Goal: Information Seeking & Learning: Learn about a topic

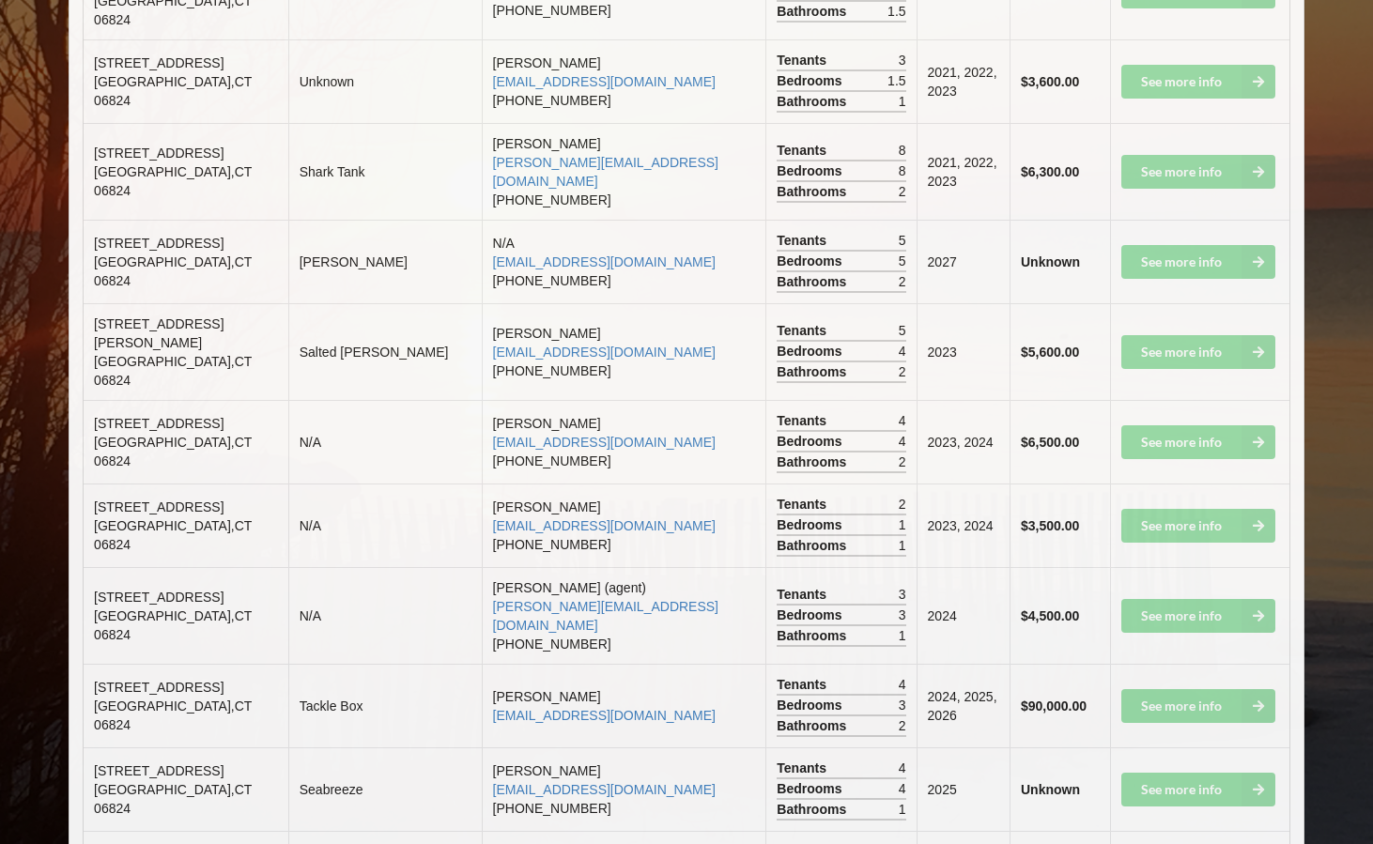
scroll to position [3027, 0]
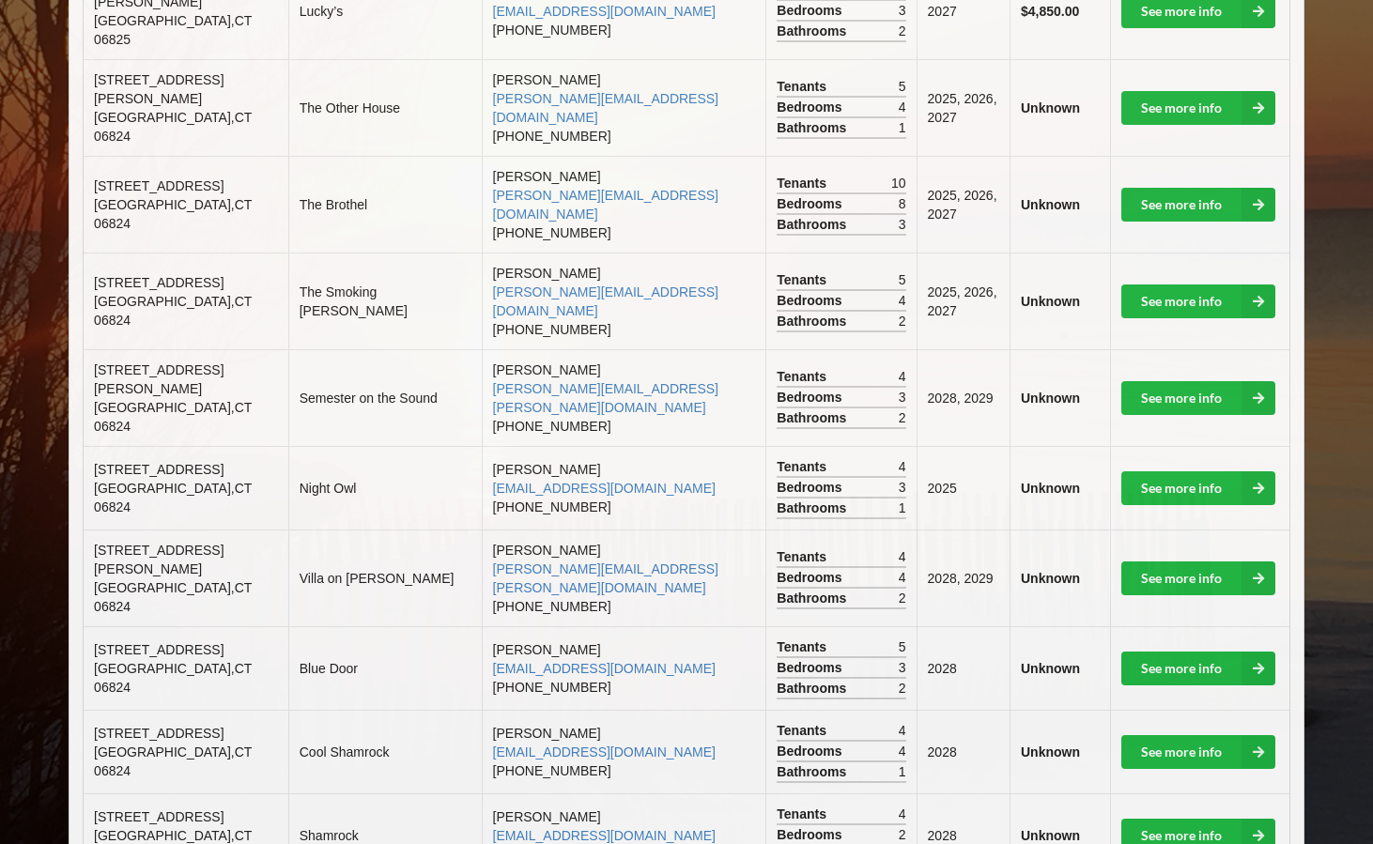
scroll to position [815, 0]
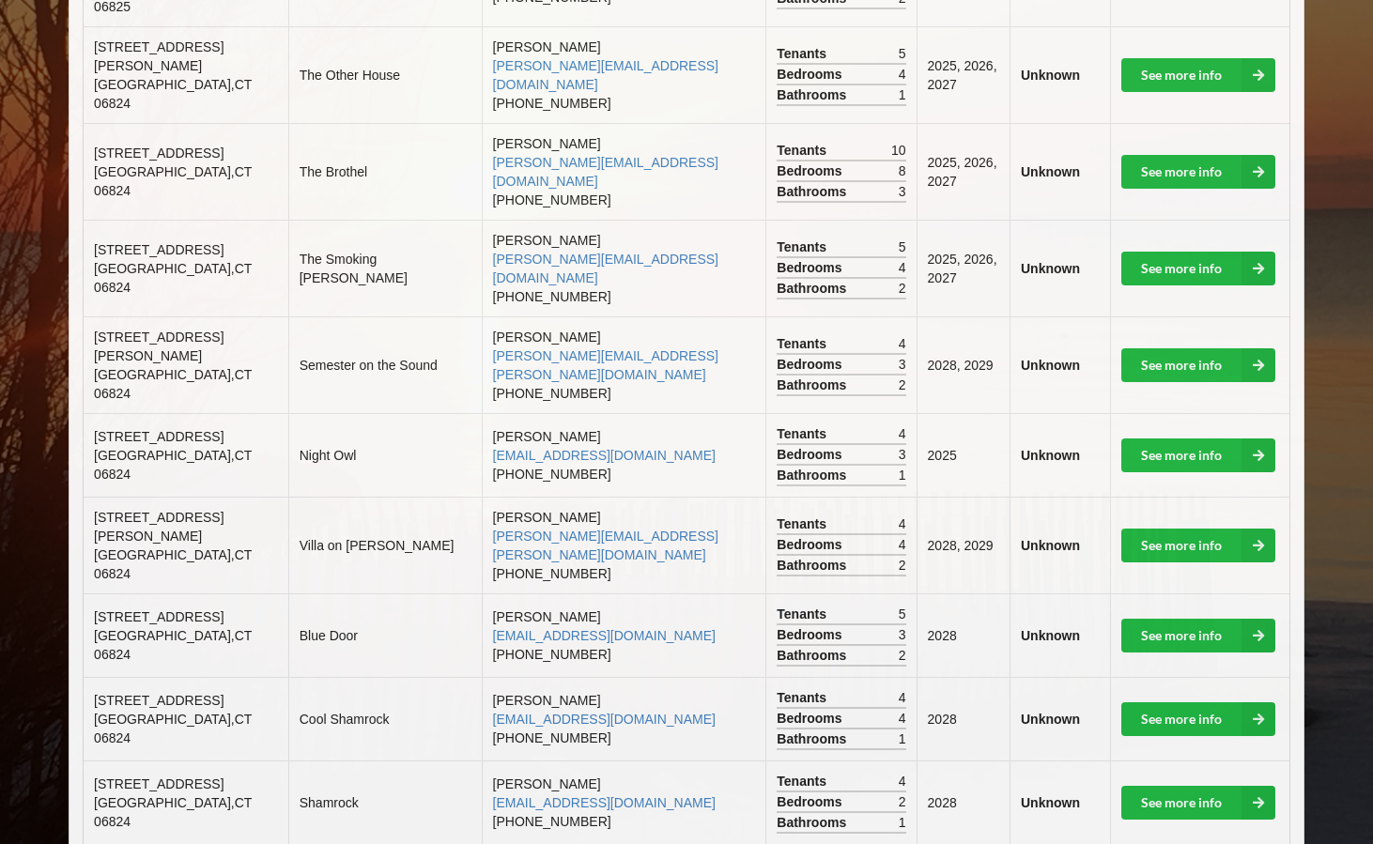
click at [1149, 677] on td "See more info" at bounding box center [1199, 719] width 179 height 84
click at [1150, 702] on link "See more info" at bounding box center [1198, 719] width 154 height 34
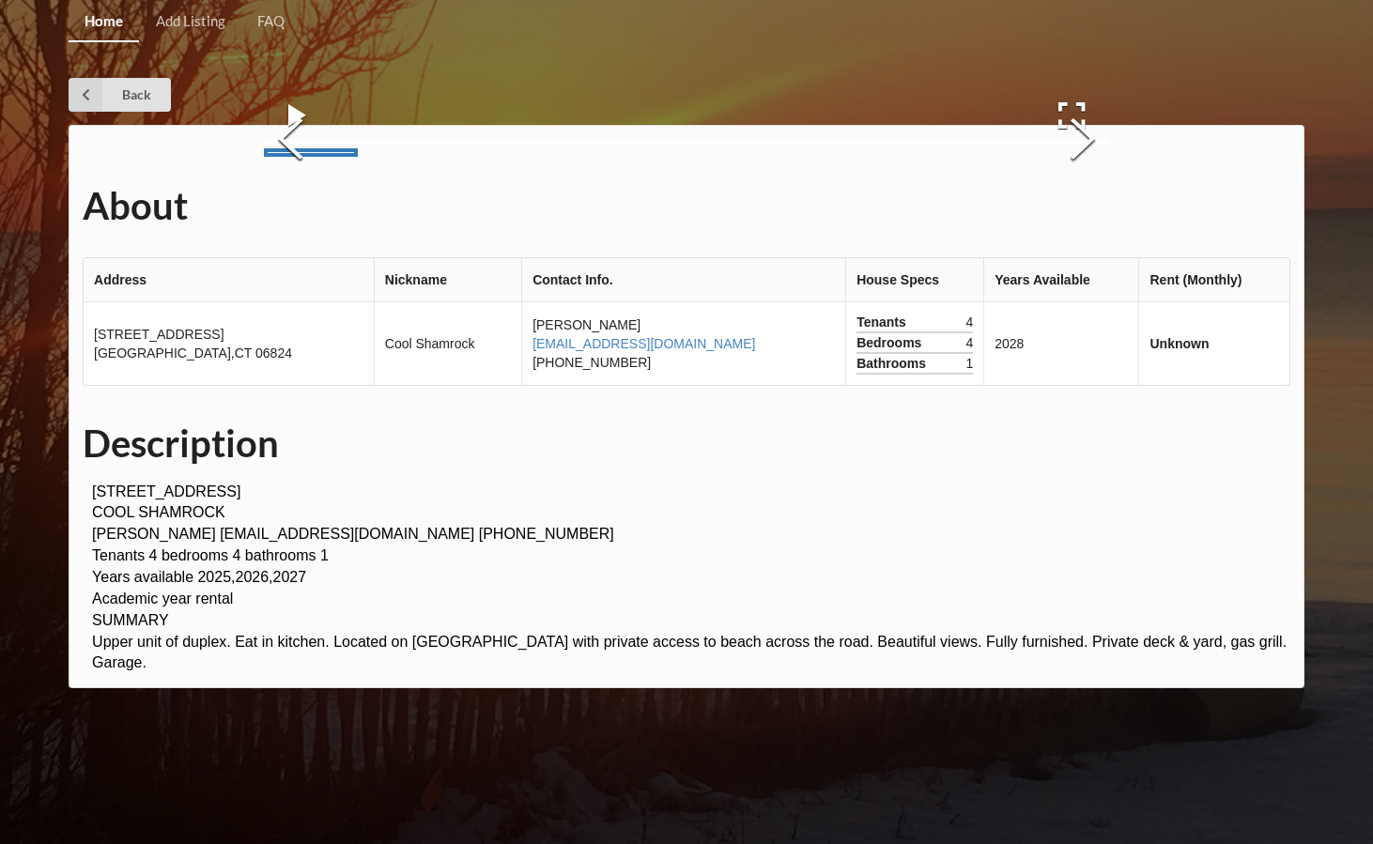
scroll to position [190, 0]
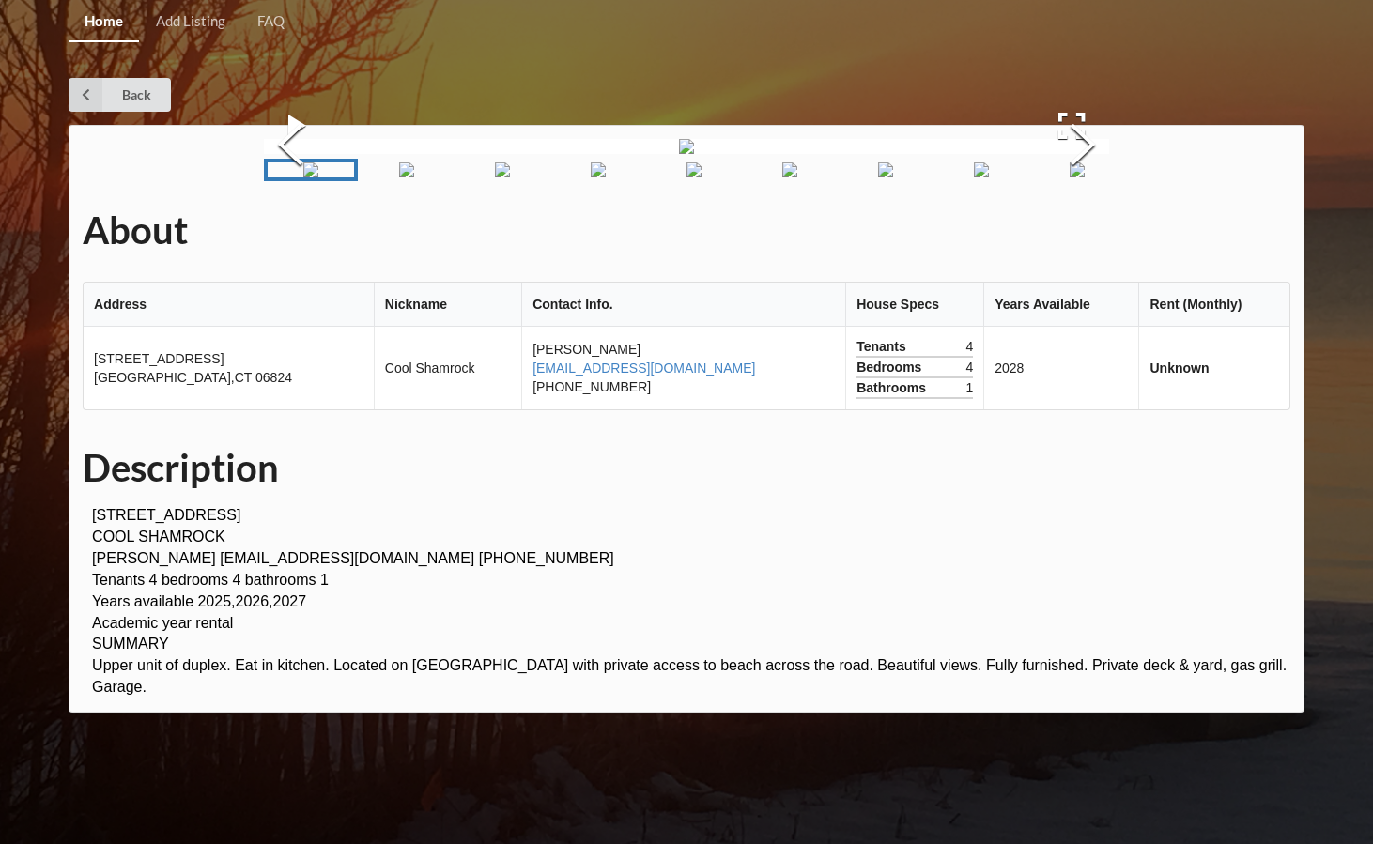
click at [399, 177] on img "Go to Slide 2" at bounding box center [406, 169] width 15 height 15
click at [527, 181] on link "Go to Slide 3" at bounding box center [482, 170] width 94 height 23
click at [564, 177] on img "Go to Slide 4" at bounding box center [556, 169] width 15 height 15
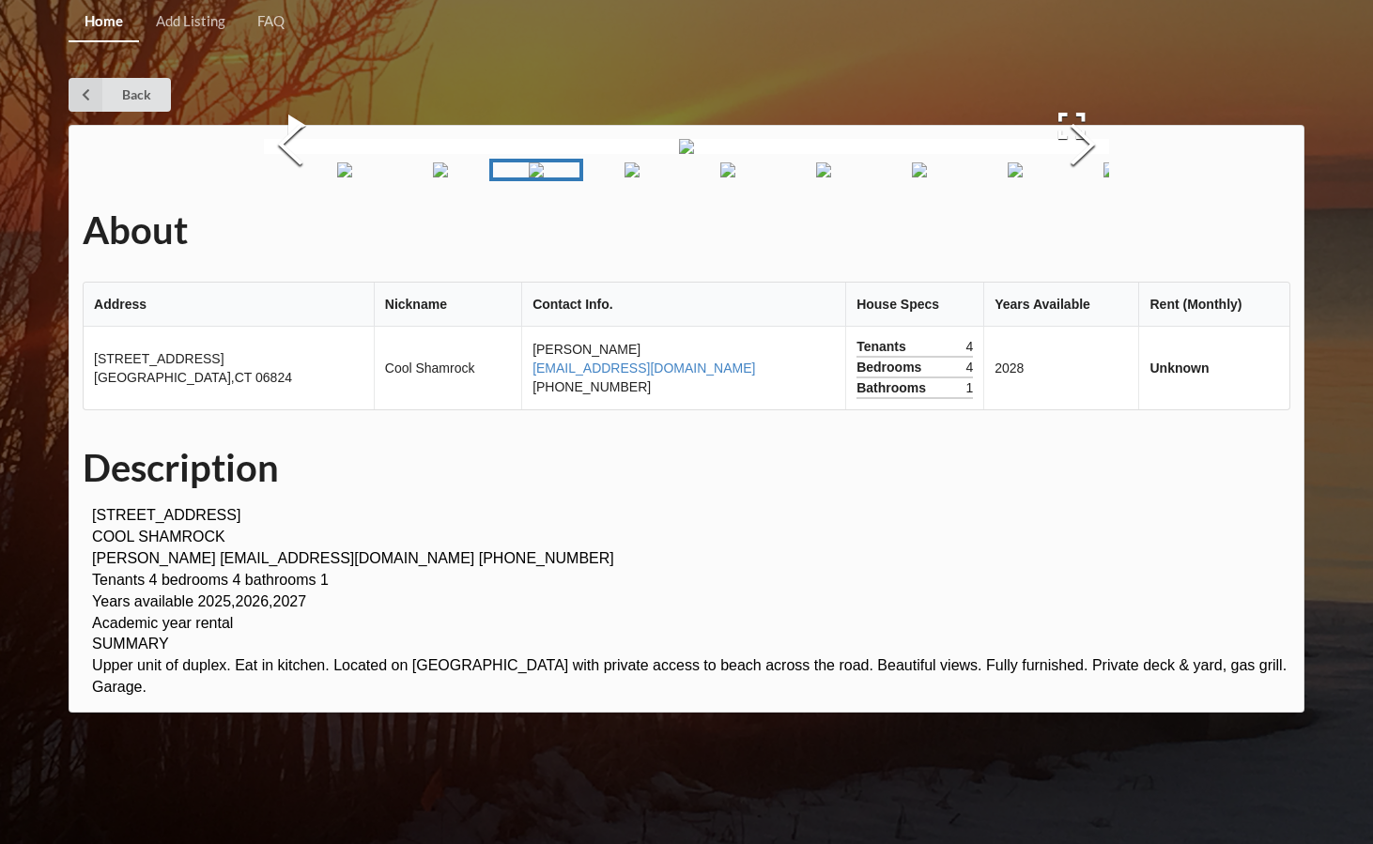
scroll to position [0, 0]
click at [88, 113] on div "Home Add Listing FAQ Back About Address Nickname Contact Info. House Specs Year…" at bounding box center [686, 422] width 1373 height 844
click at [85, 106] on icon at bounding box center [86, 95] width 34 height 34
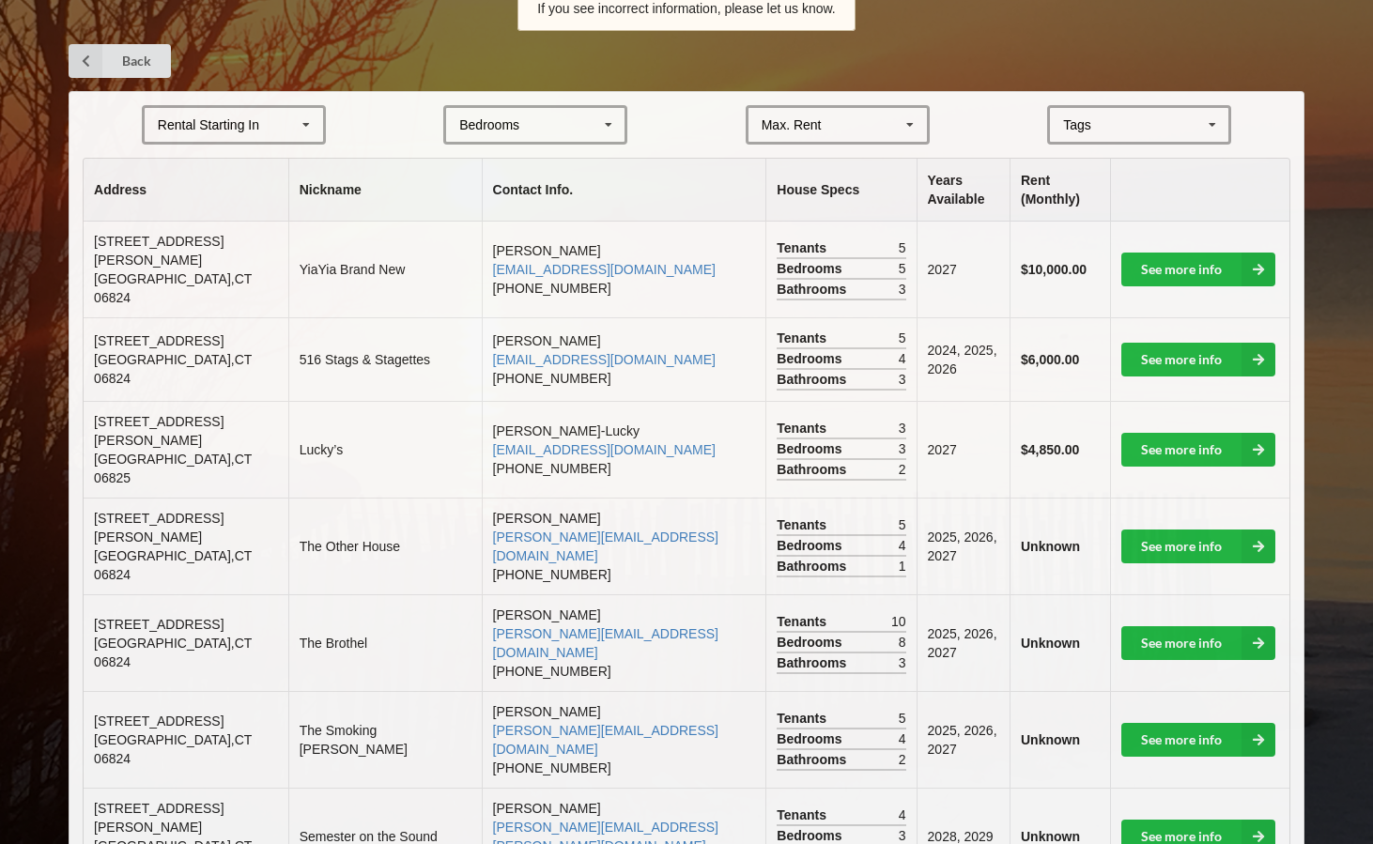
scroll to position [408, 0]
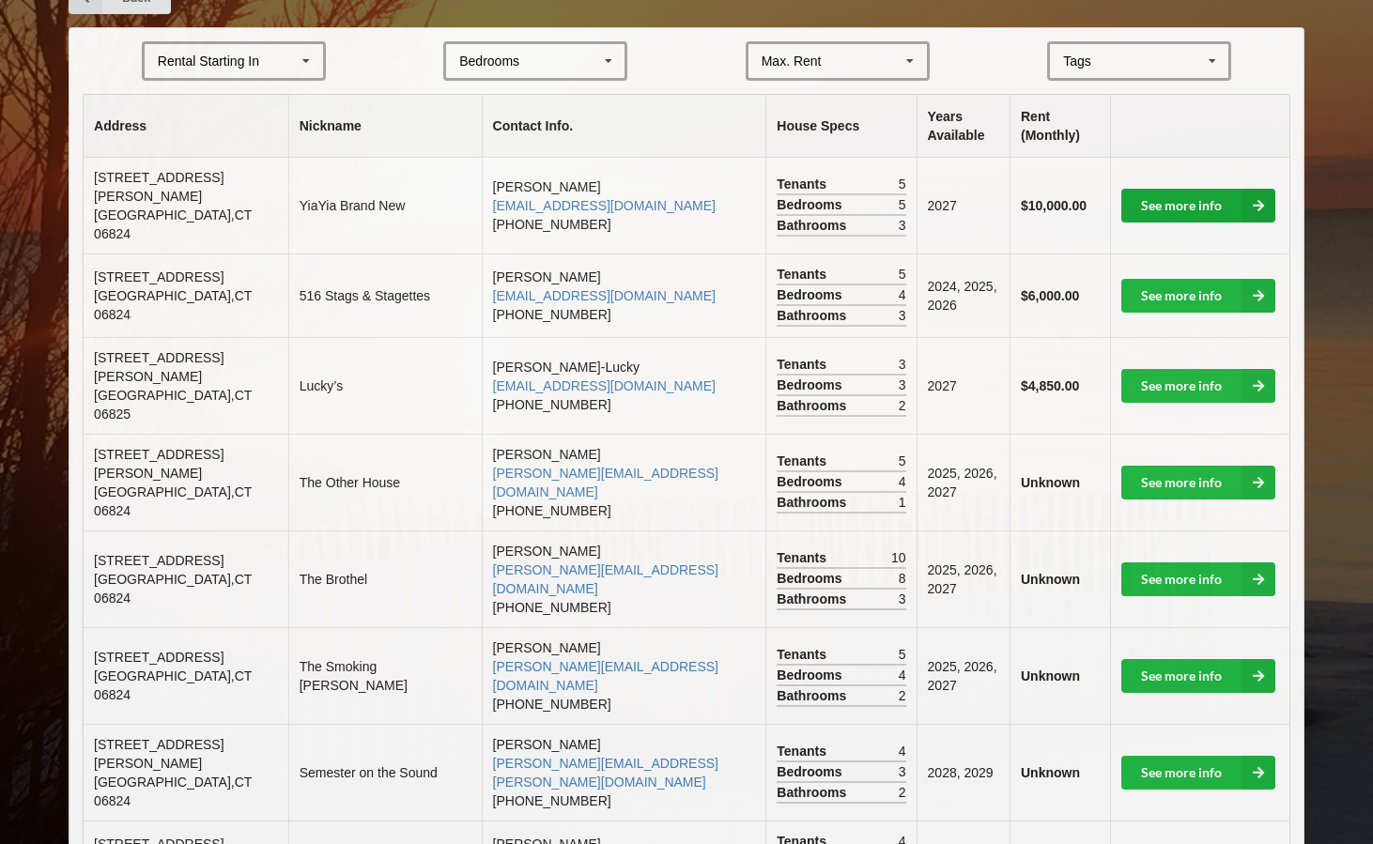
click at [1198, 191] on link "See more info" at bounding box center [1198, 206] width 154 height 34
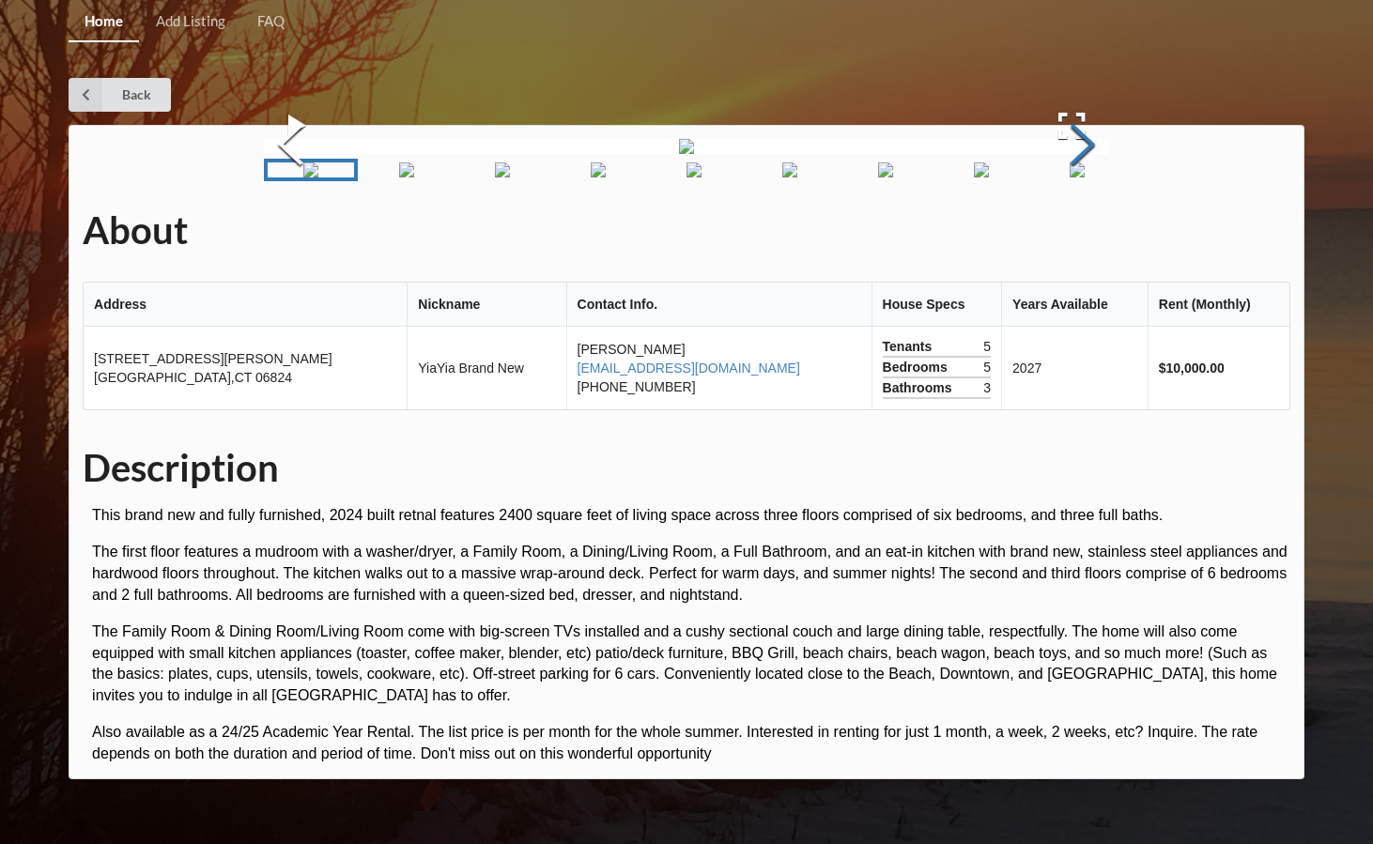
click at [1093, 232] on button "Next Slide" at bounding box center [1082, 147] width 53 height 170
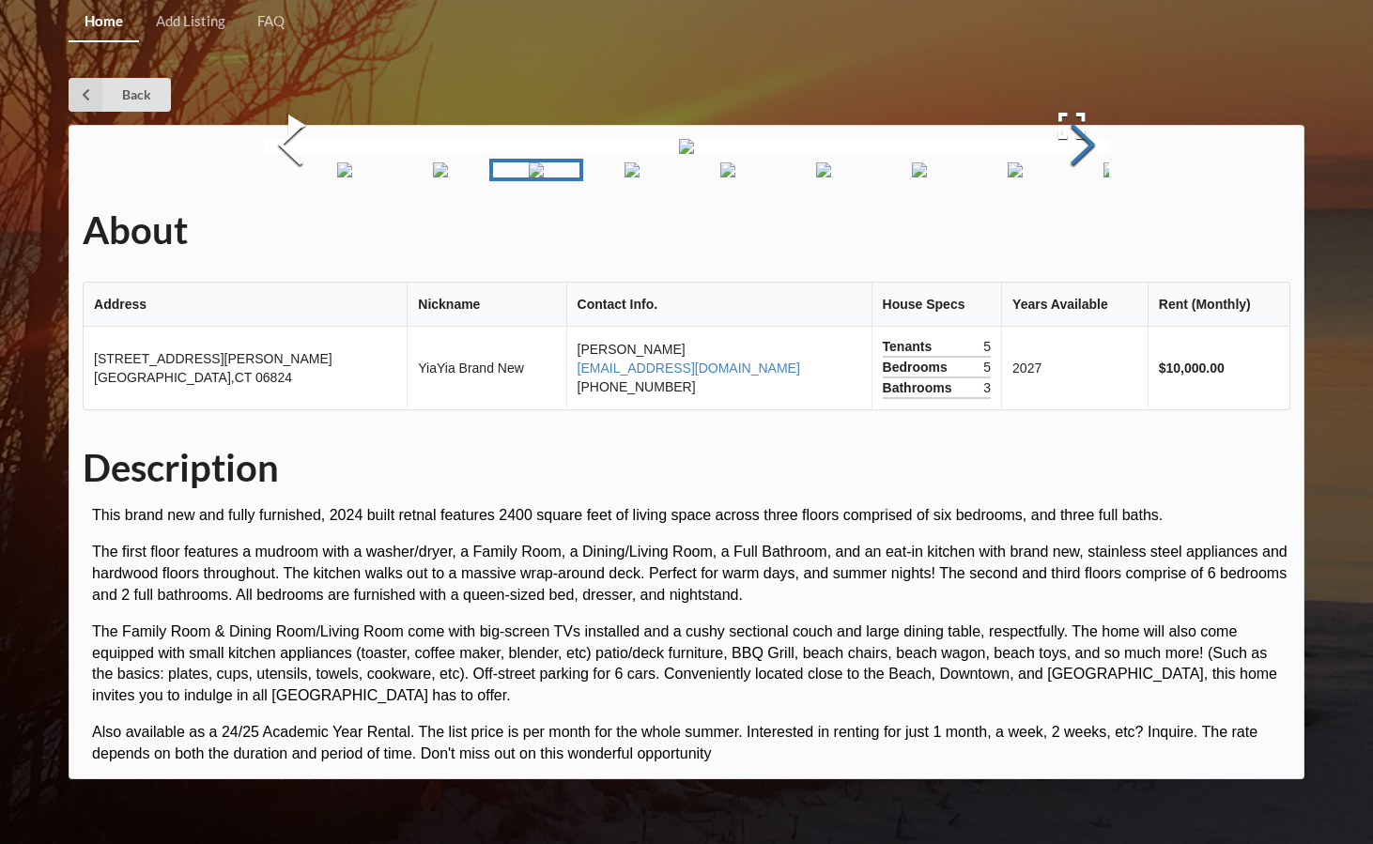
click at [1093, 232] on button "Next Slide" at bounding box center [1082, 147] width 53 height 170
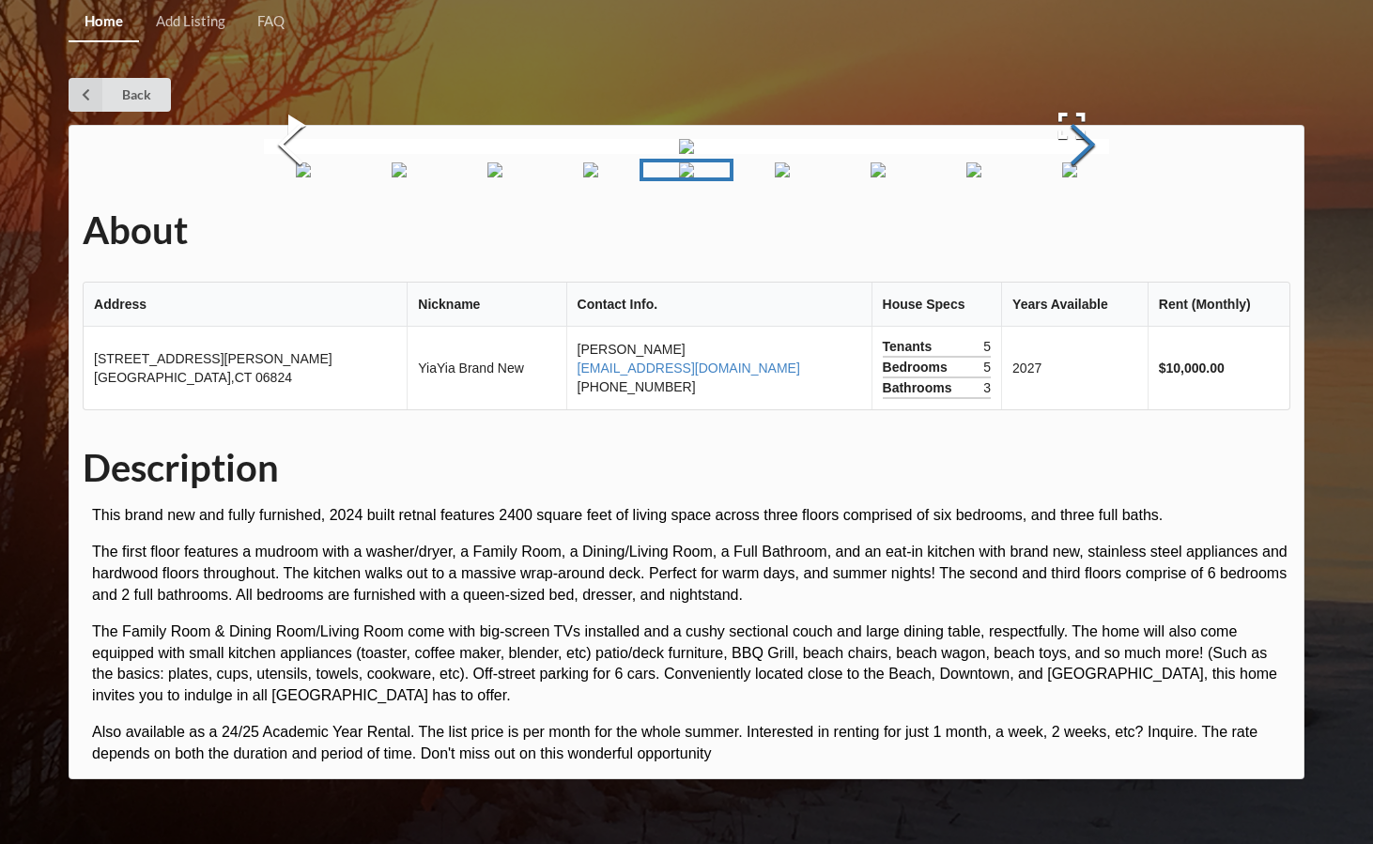
click at [1093, 232] on button "Next Slide" at bounding box center [1082, 147] width 53 height 170
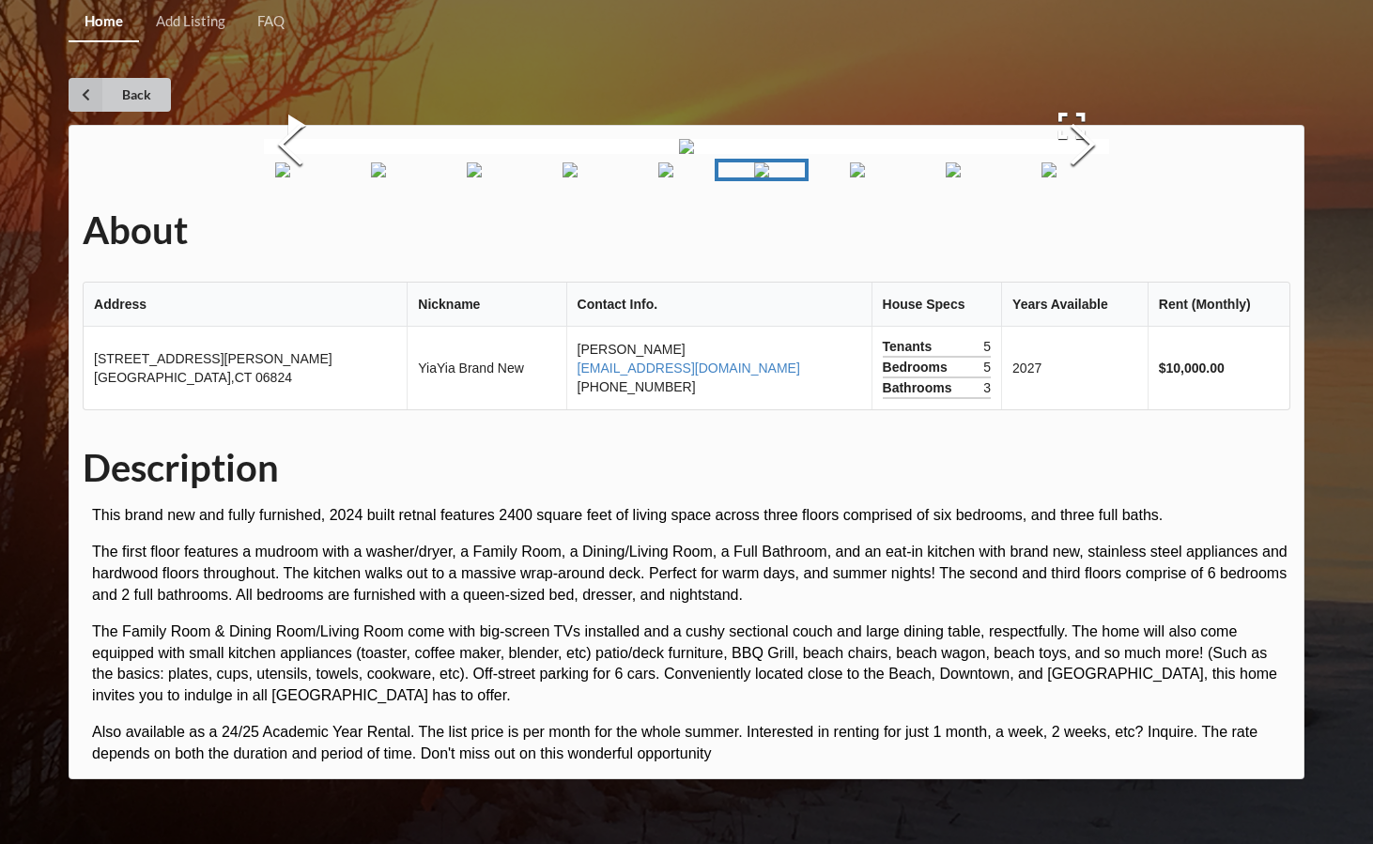
click at [95, 88] on icon at bounding box center [86, 95] width 34 height 34
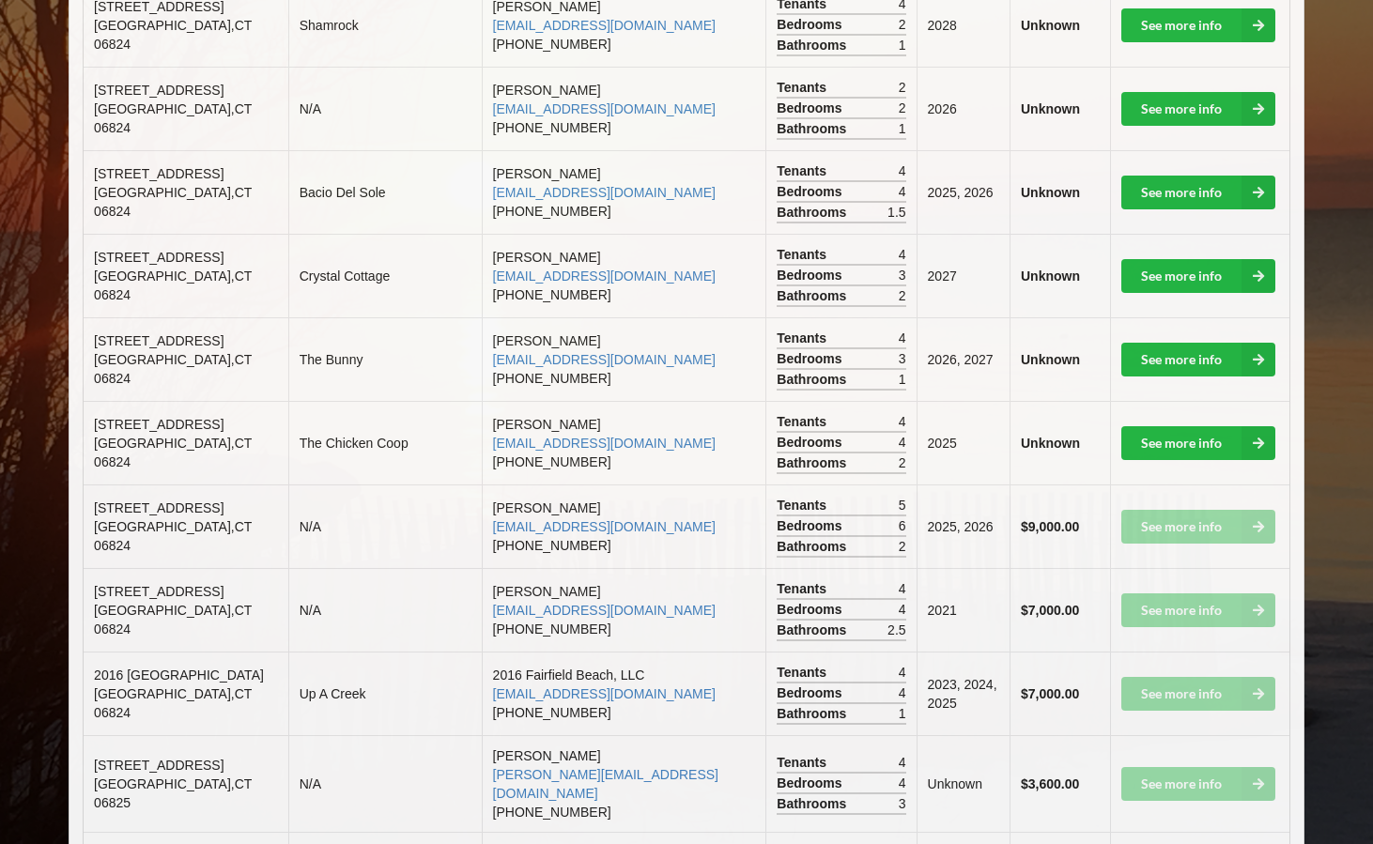
scroll to position [1604, 0]
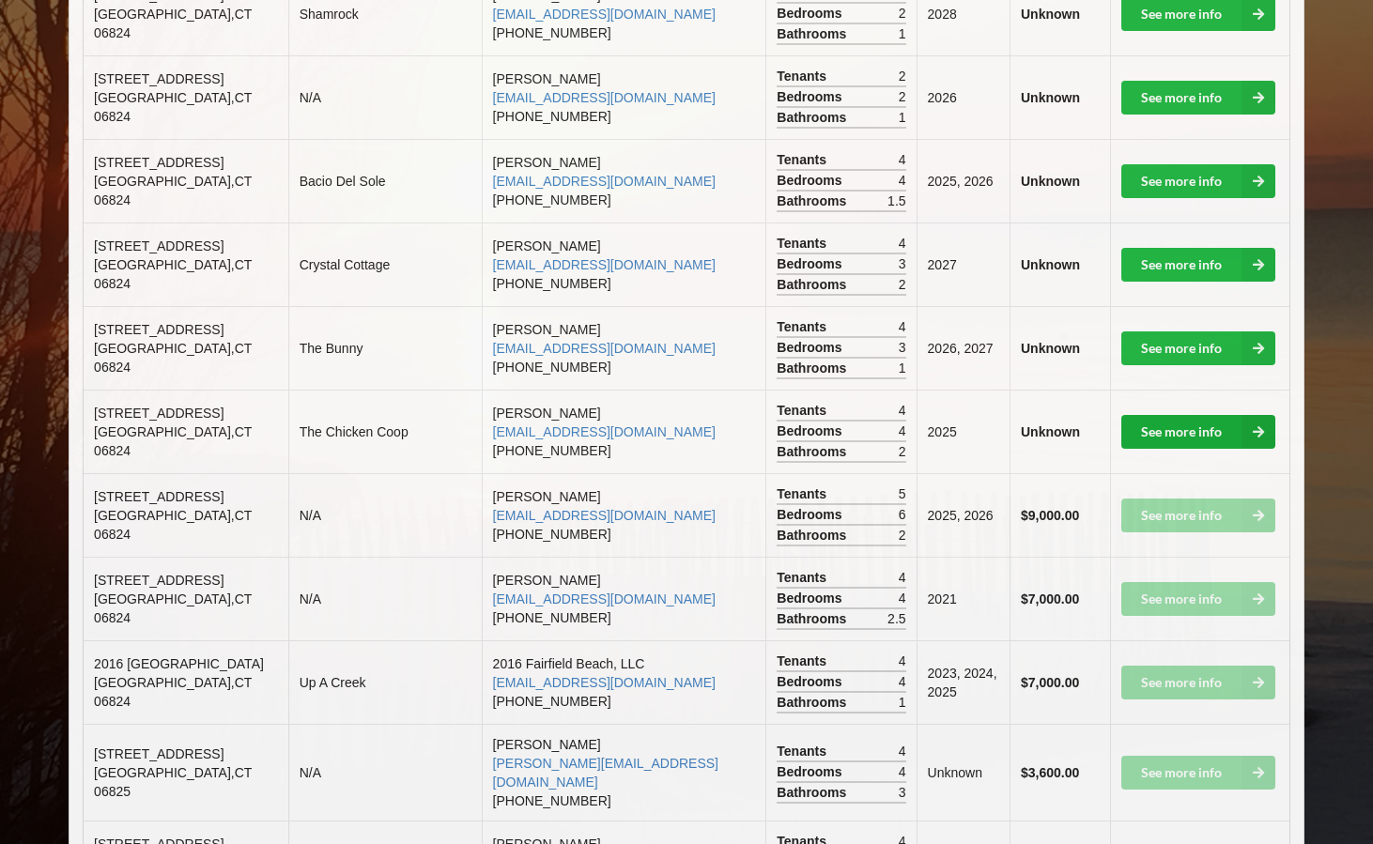
click at [1156, 415] on link "See more info" at bounding box center [1198, 432] width 154 height 34
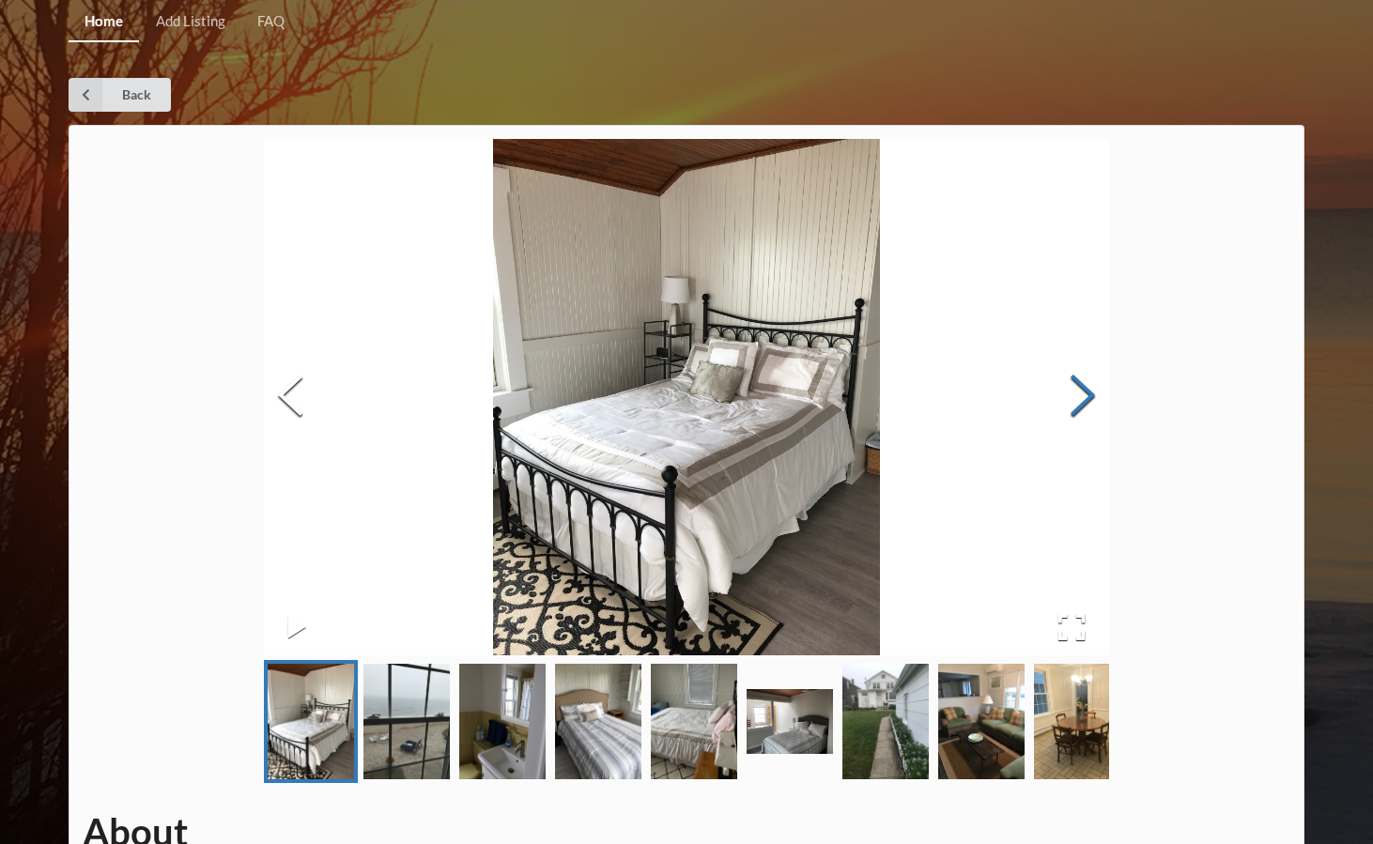
click at [1083, 385] on button "Next Slide" at bounding box center [1082, 398] width 53 height 170
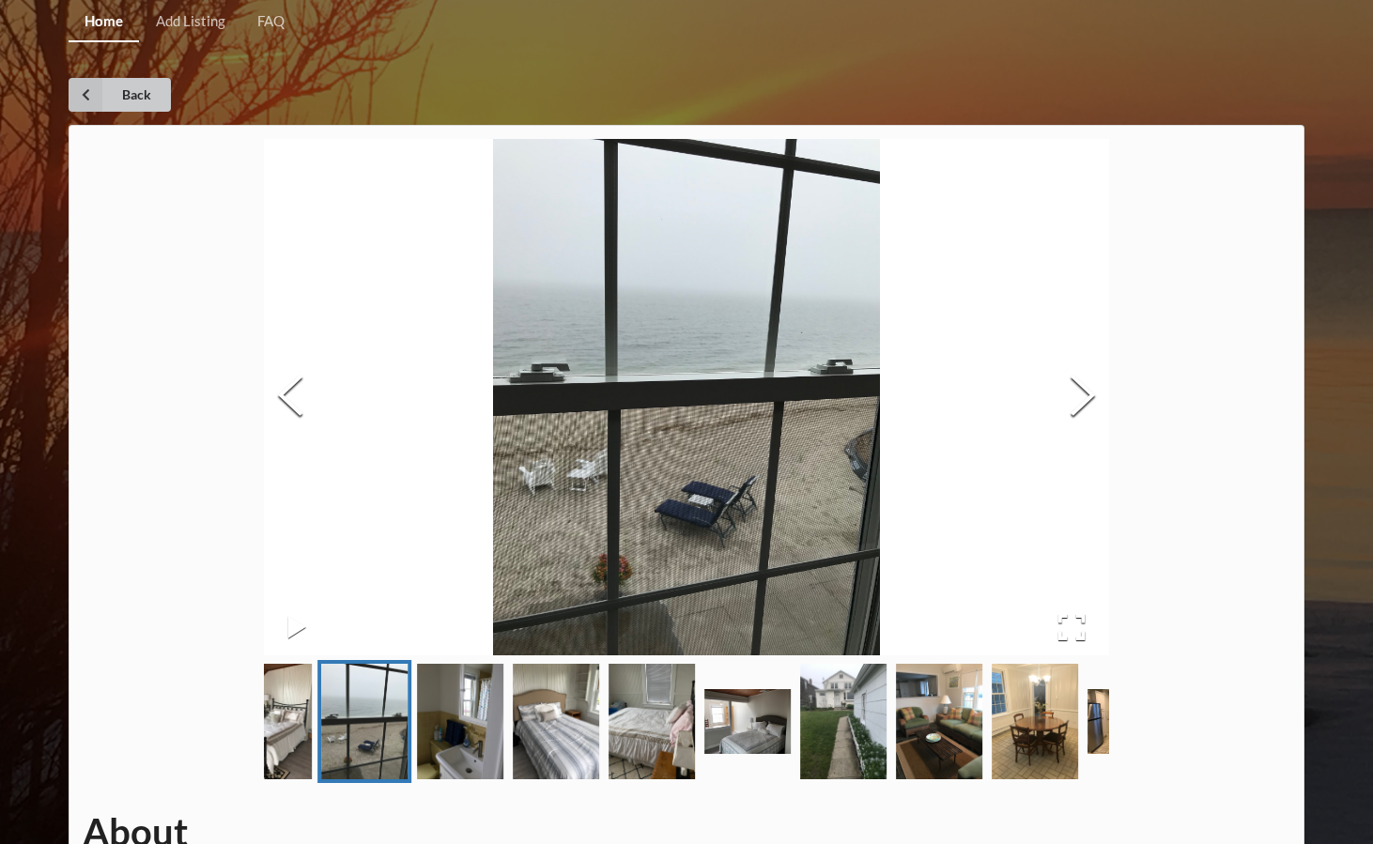
click at [86, 105] on icon at bounding box center [86, 95] width 34 height 34
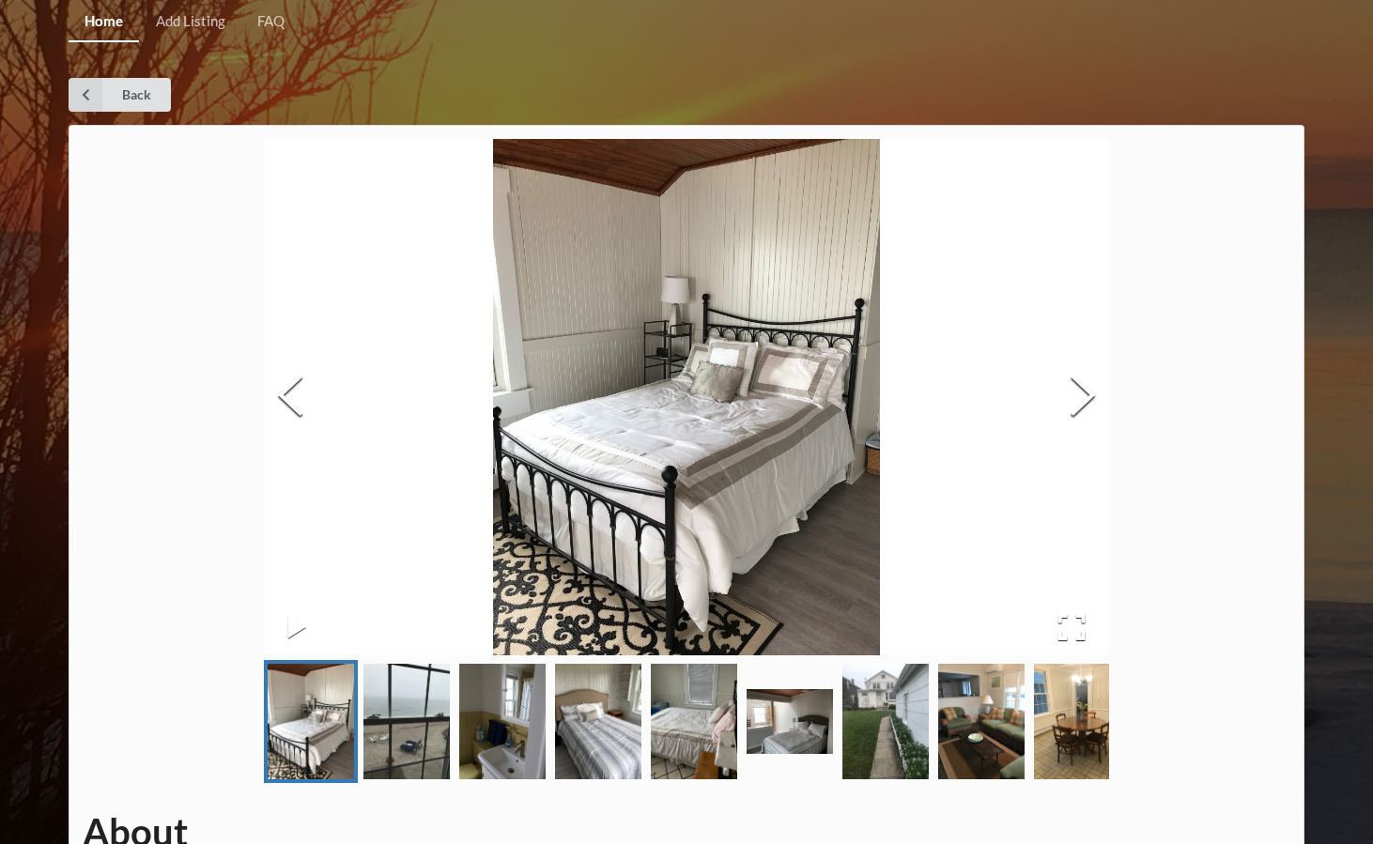
click at [986, 2] on div "Home Add Listing FAQ" at bounding box center [687, 20] width 1236 height 40
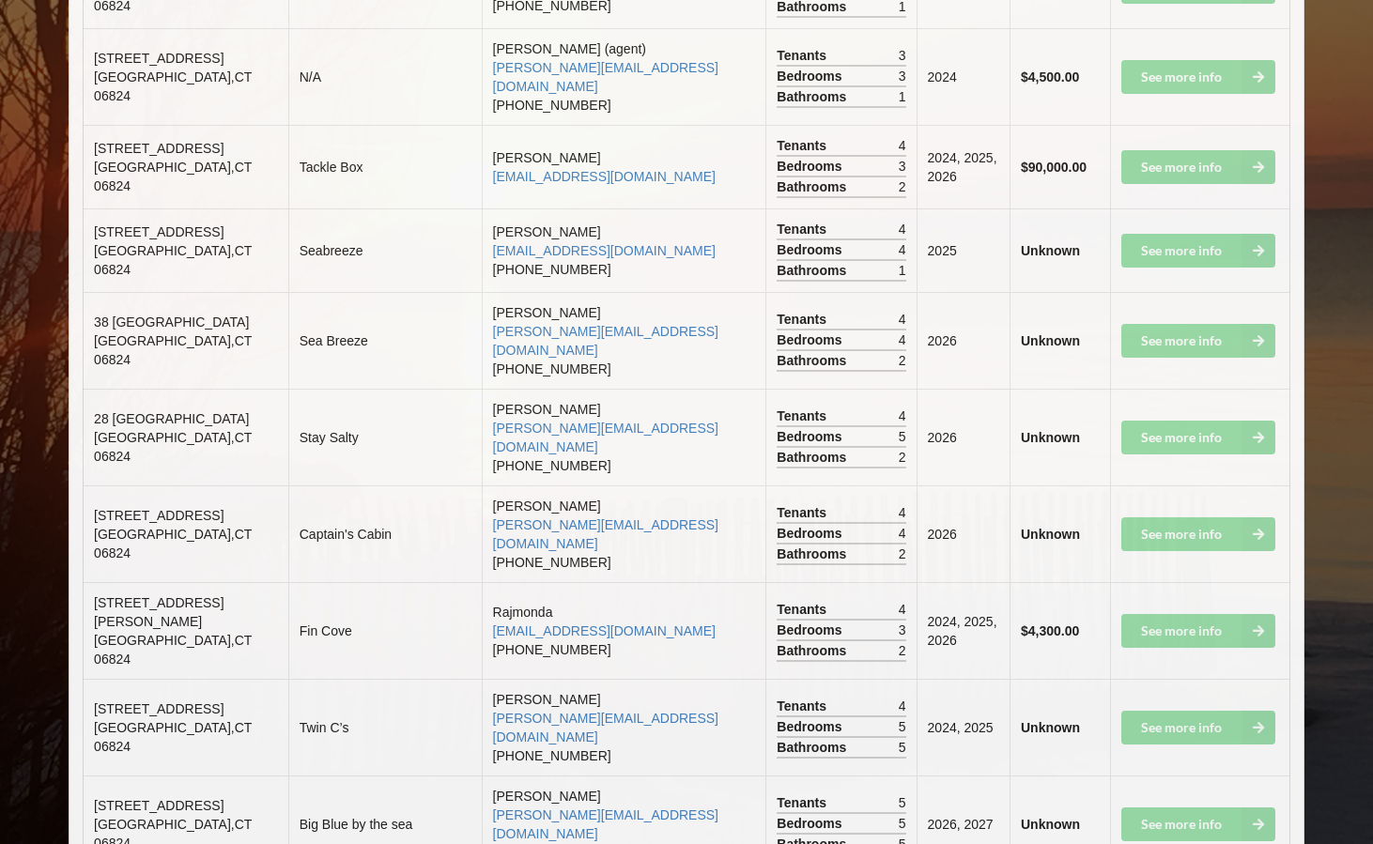
scroll to position [4166, 0]
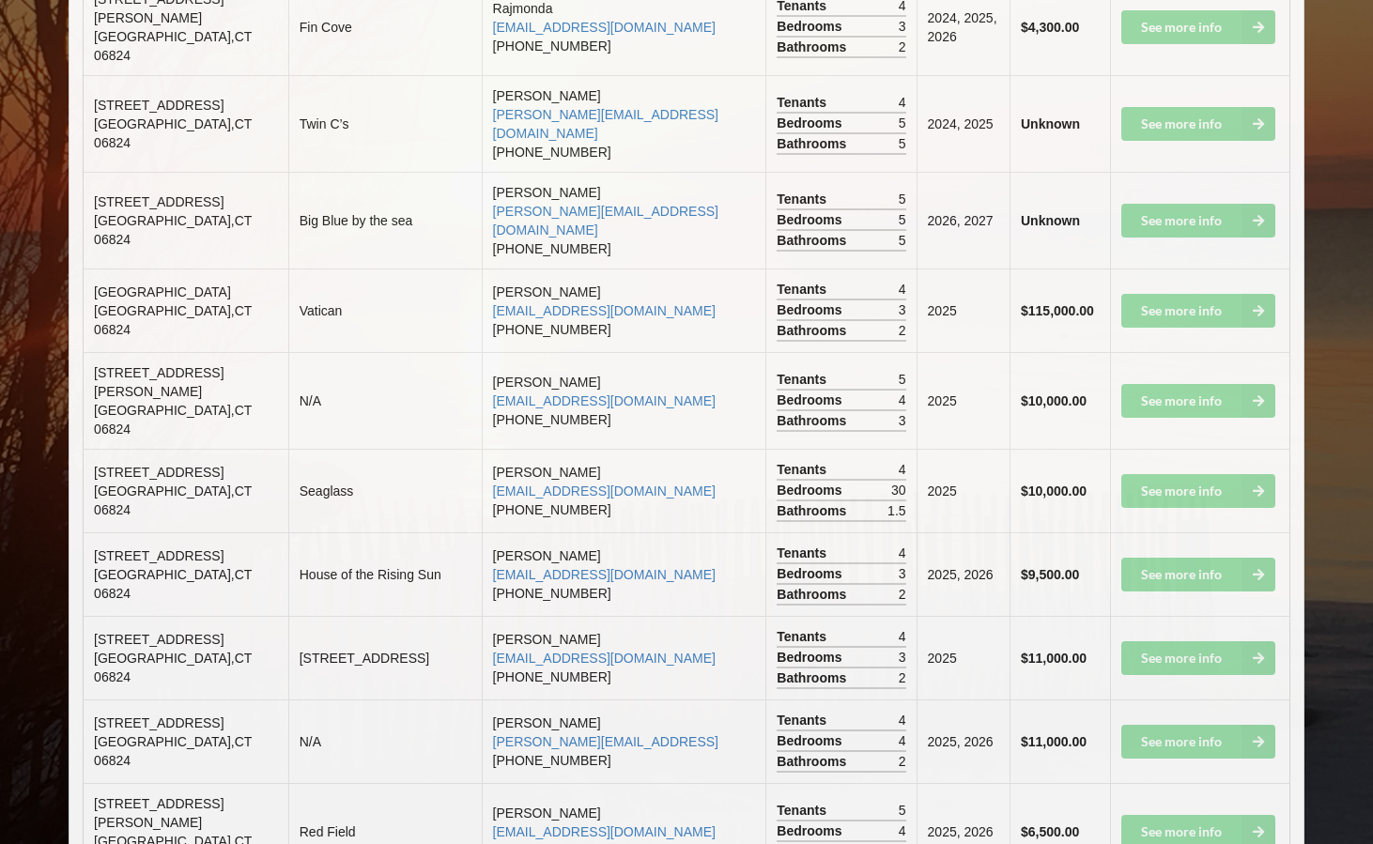
click at [1166, 700] on td "See more info" at bounding box center [1199, 742] width 179 height 84
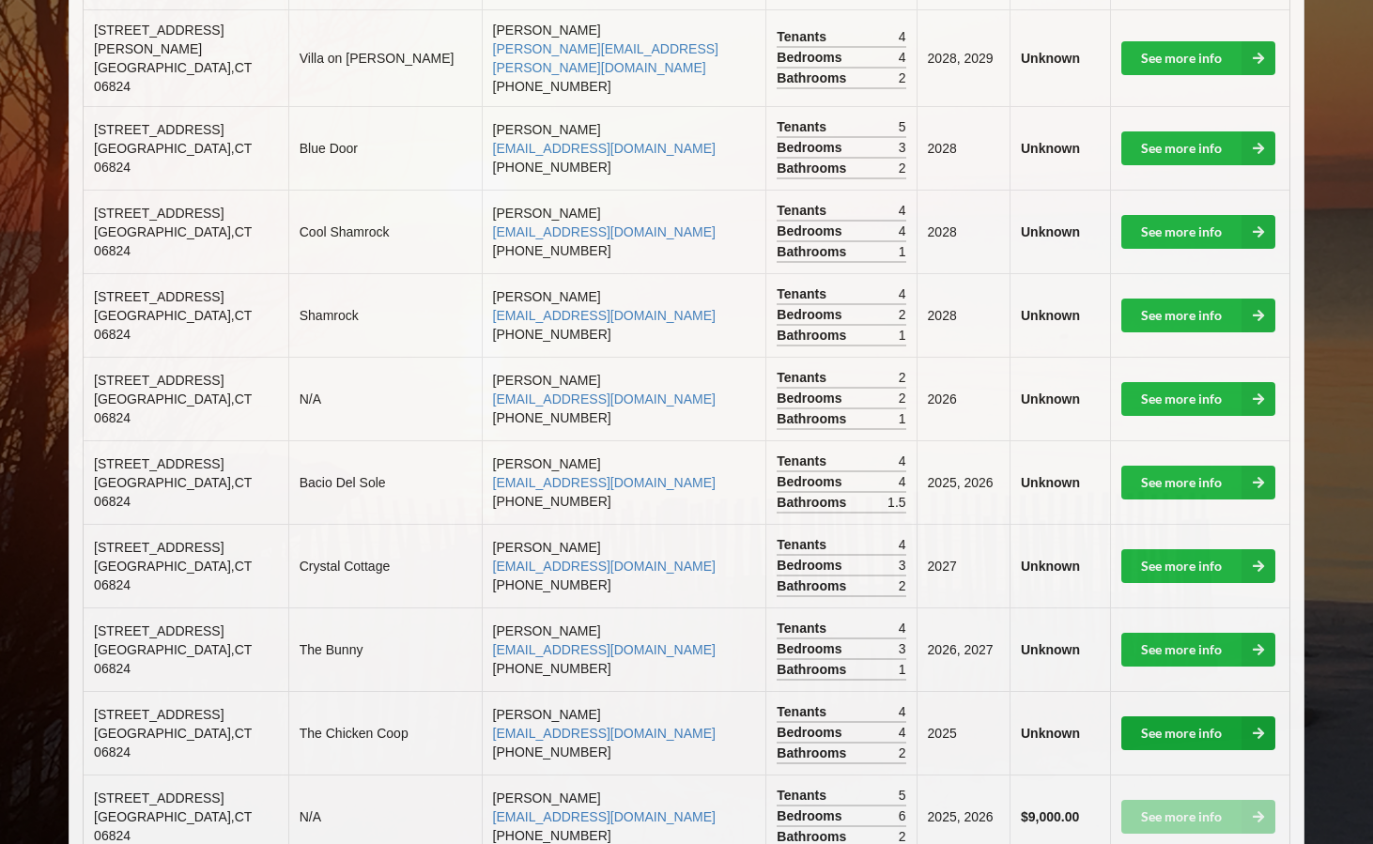
click at [1183, 716] on link "See more info" at bounding box center [1198, 733] width 154 height 34
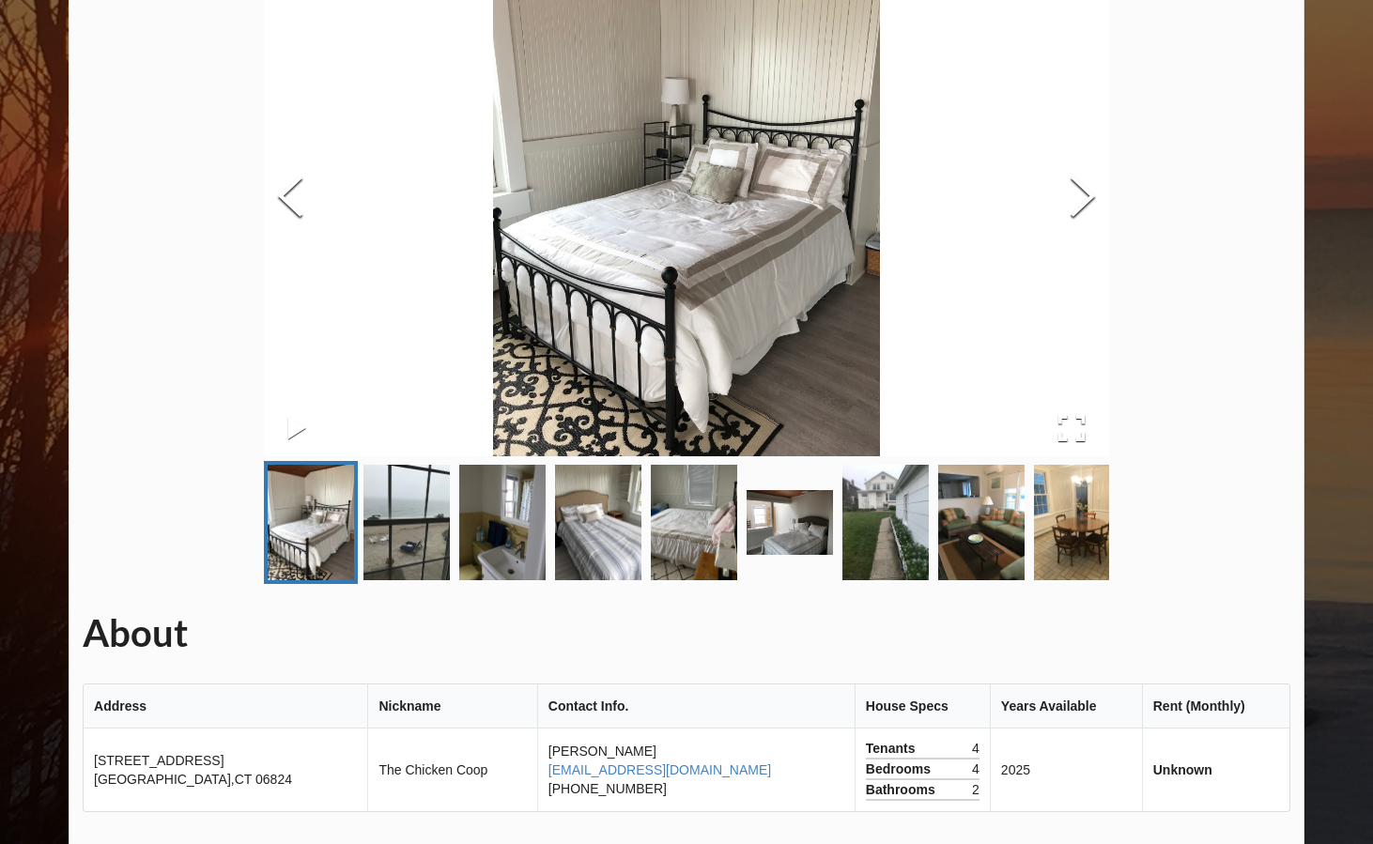
scroll to position [195, 0]
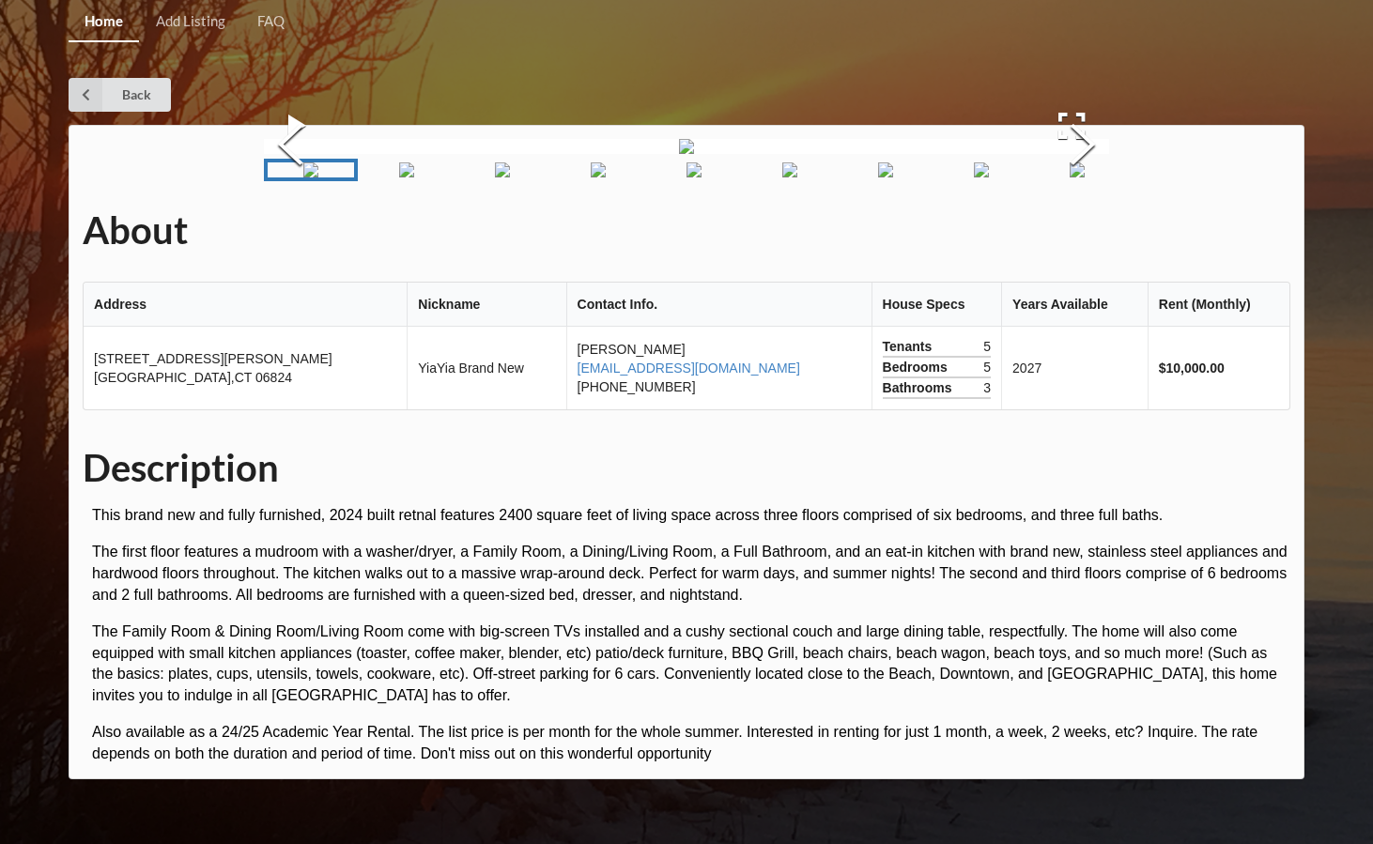
scroll to position [39, 0]
